Goal: Navigation & Orientation: Find specific page/section

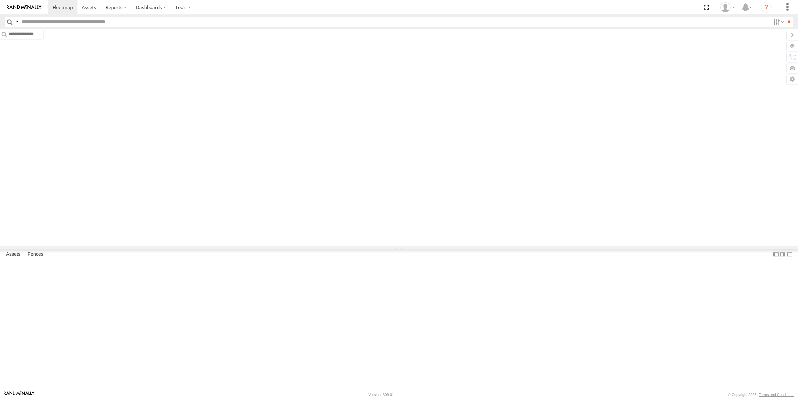
type input "****"
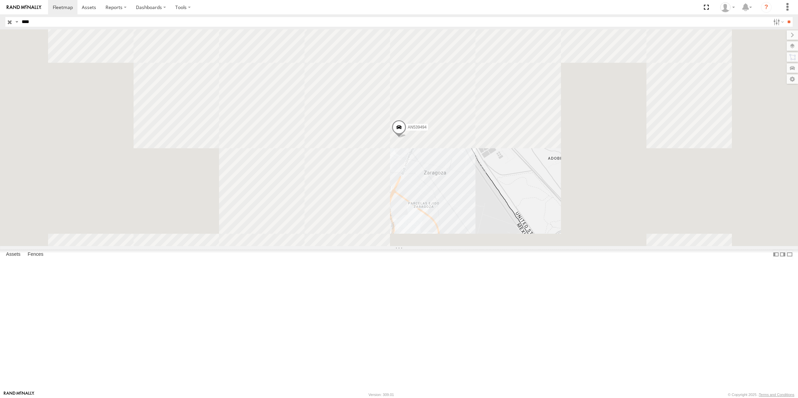
click at [12, 24] on input "button" at bounding box center [9, 22] width 9 height 10
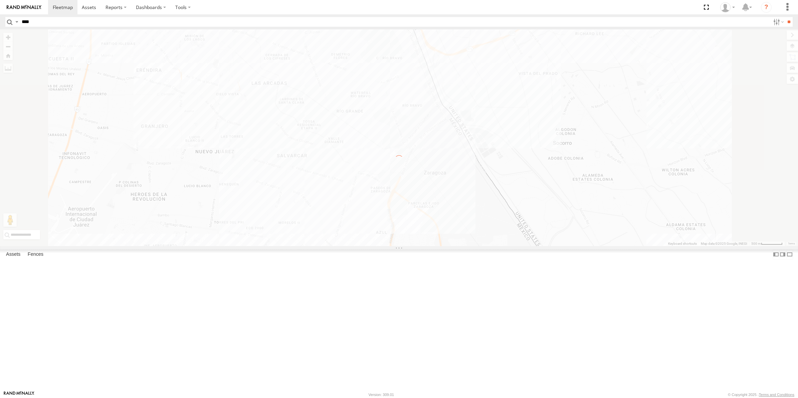
click at [794, 47] on div "← Move left → Move right ↑ Move up ↓ Move down + Zoom in - Zoom out Home Jump l…" at bounding box center [399, 137] width 798 height 217
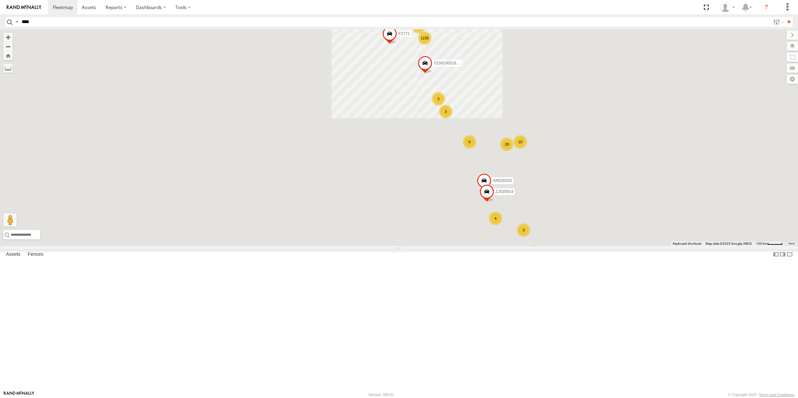
click at [794, 47] on label at bounding box center [791, 45] width 11 height 9
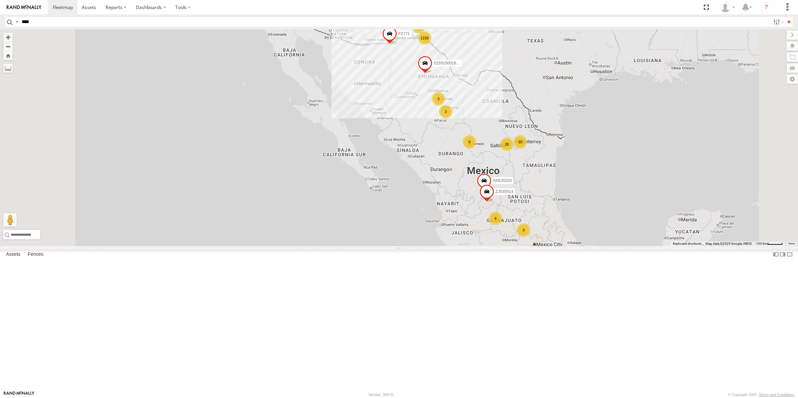
click at [0, 0] on span "Overlays" at bounding box center [0, 0] width 0 height 0
click at [0, 0] on span "Fences" at bounding box center [0, 0] width 0 height 0
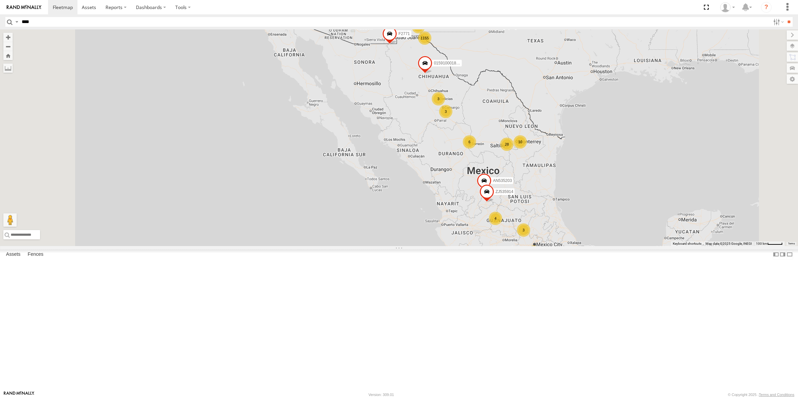
click at [0, 0] on span "Basemaps" at bounding box center [0, 0] width 0 height 0
click at [0, 0] on span "Satellite + Roadmap" at bounding box center [0, 0] width 0 height 0
